Goal: Find specific page/section: Find specific page/section

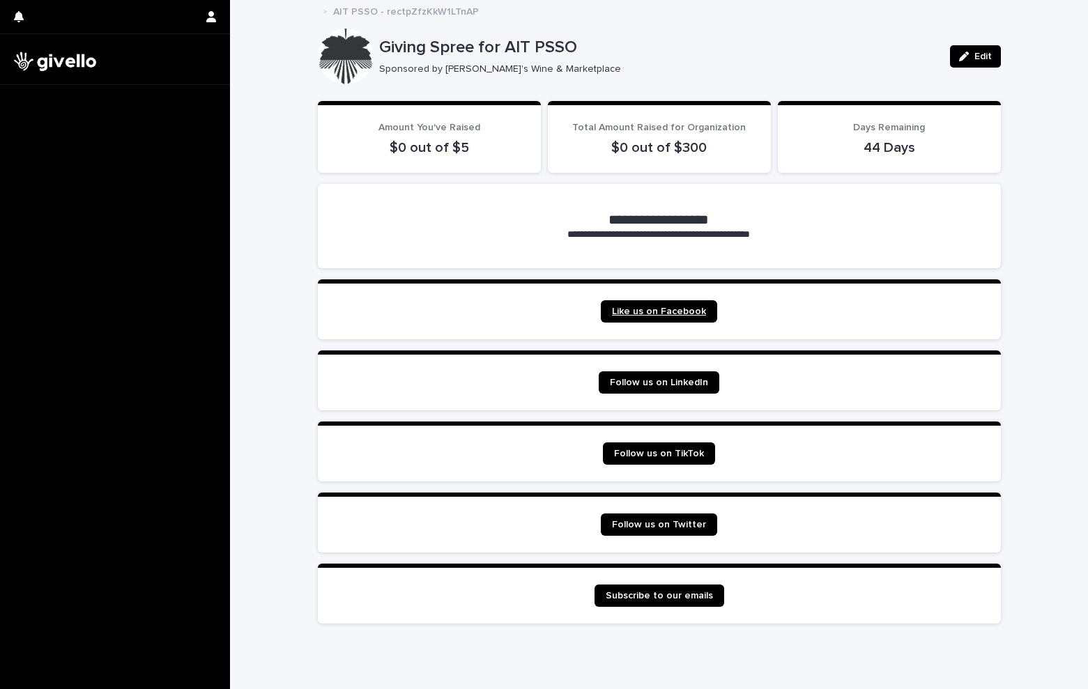
click at [650, 317] on span "Like us on Facebook" at bounding box center [659, 312] width 94 height 20
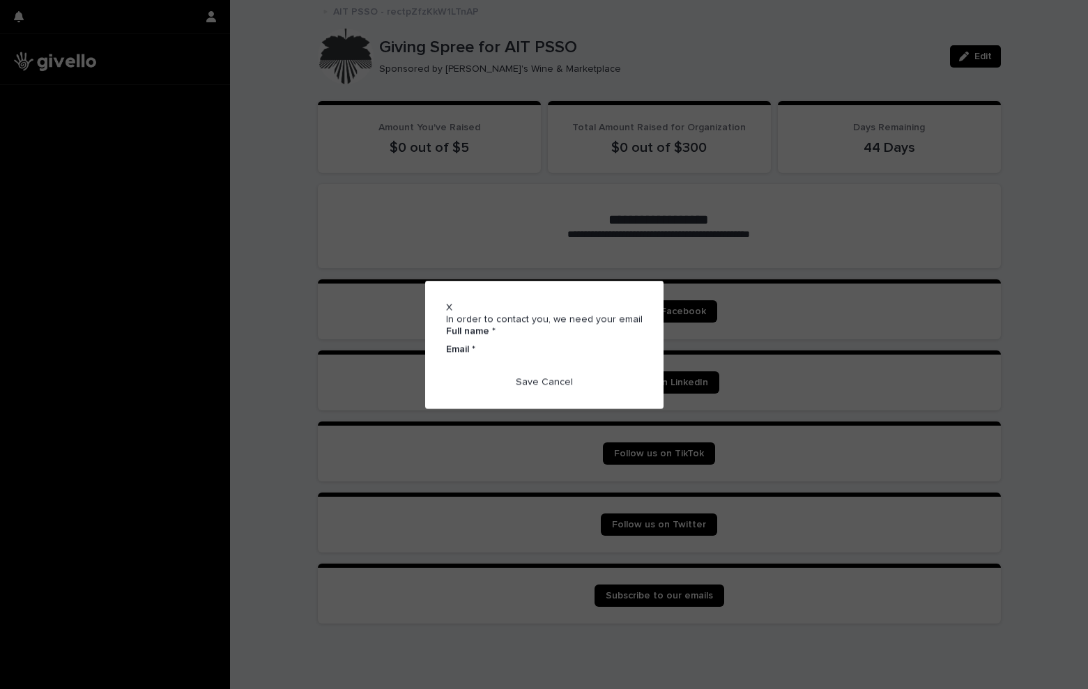
click at [452, 307] on span "X" at bounding box center [449, 307] width 6 height 10
